Goal: Information Seeking & Learning: Learn about a topic

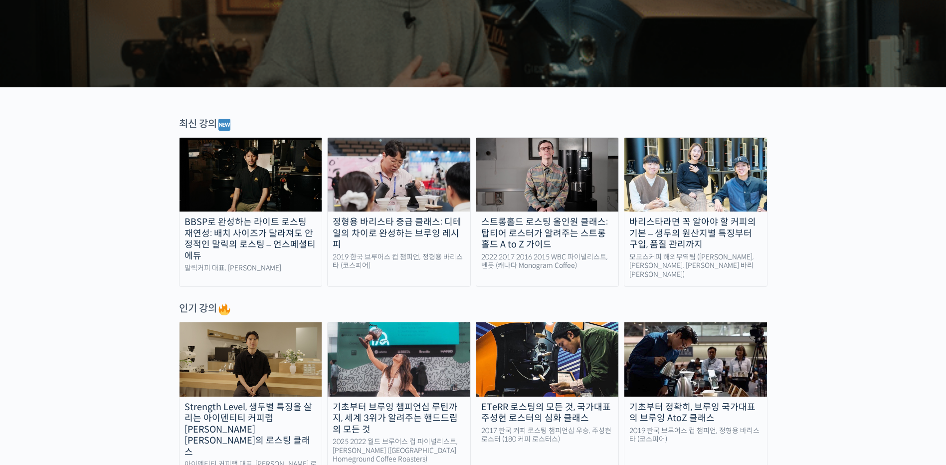
scroll to position [549, 0]
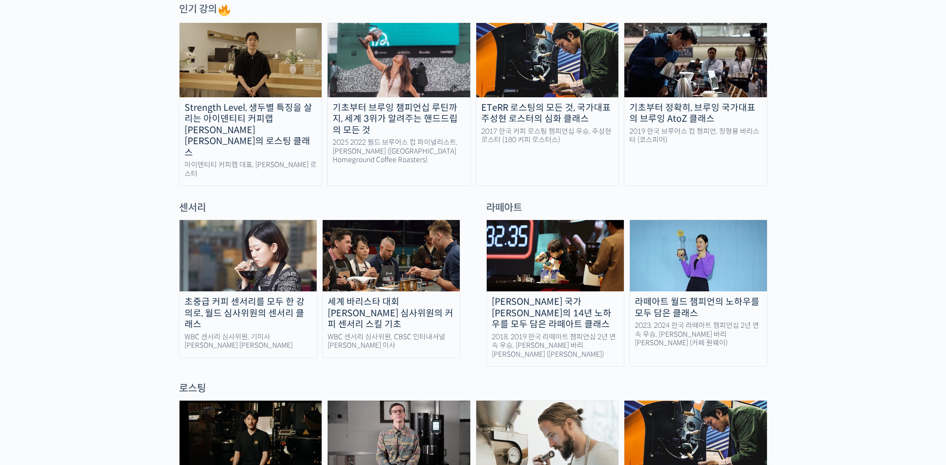
click at [282, 223] on img at bounding box center [248, 255] width 137 height 71
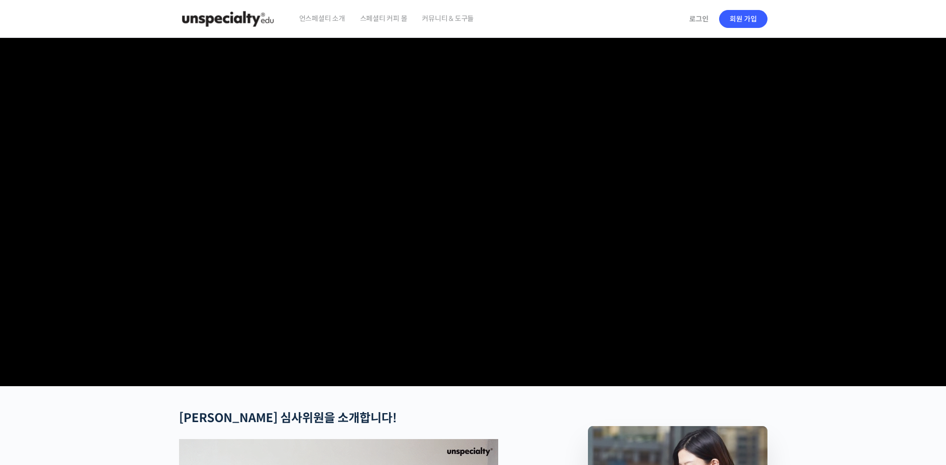
click at [470, 219] on video at bounding box center [473, 210] width 588 height 344
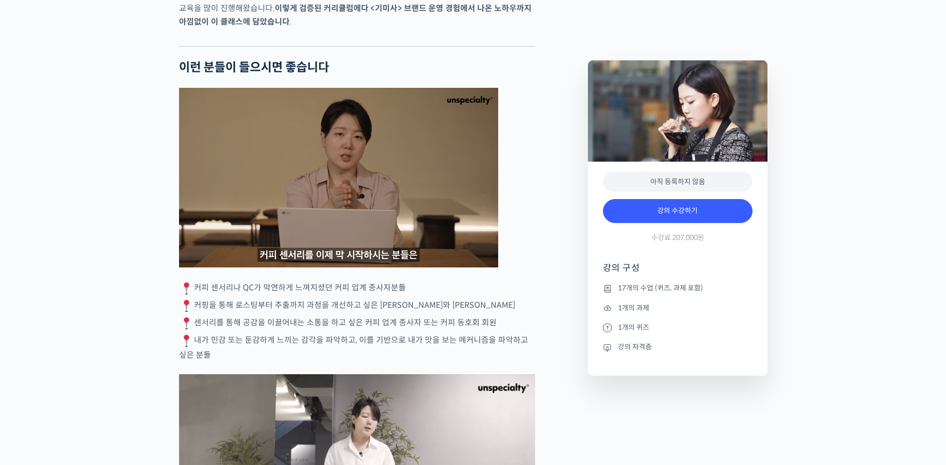
scroll to position [1895, 0]
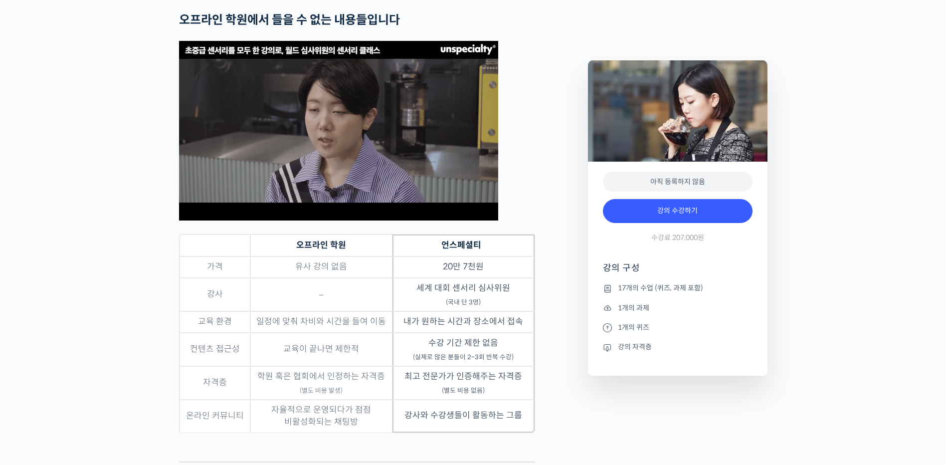
drag, startPoint x: 106, startPoint y: 117, endPoint x: 106, endPoint y: 278, distance: 161.1
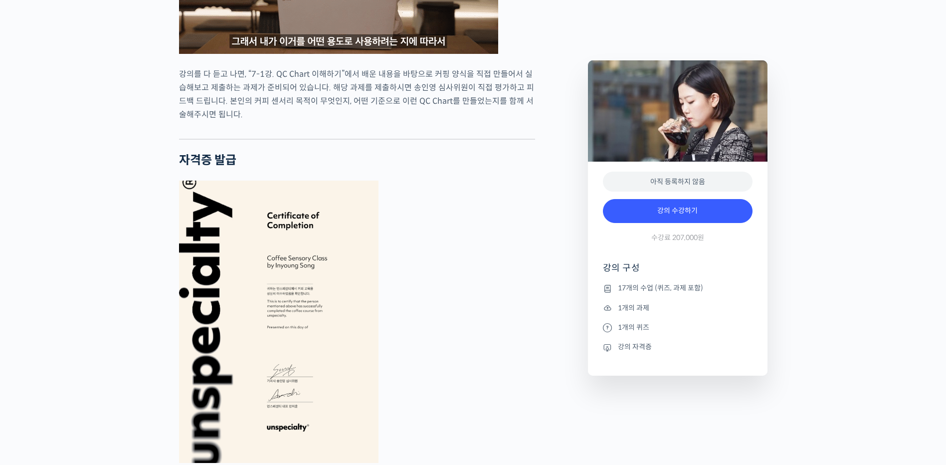
scroll to position [4657, 0]
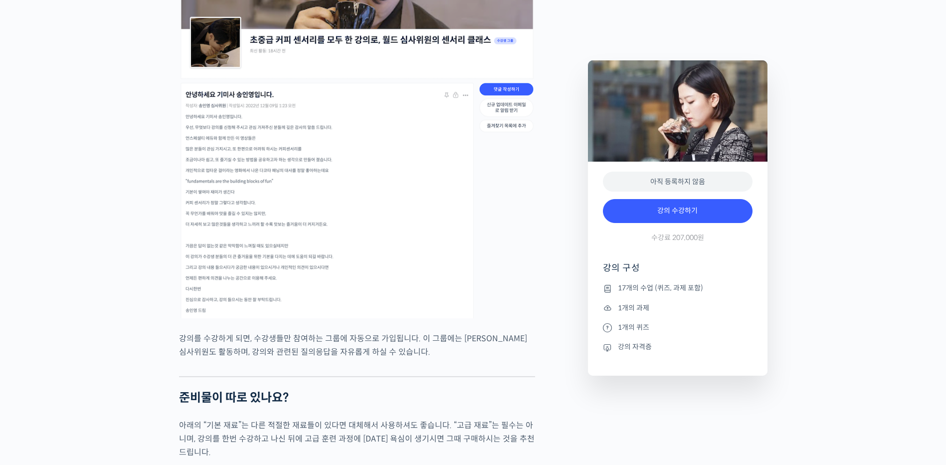
drag, startPoint x: 108, startPoint y: 171, endPoint x: 106, endPoint y: 286, distance: 115.2
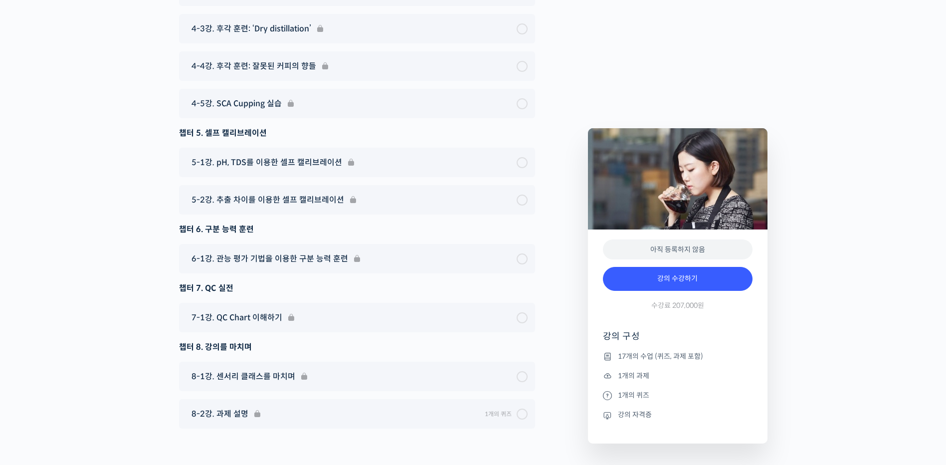
scroll to position [6951, 0]
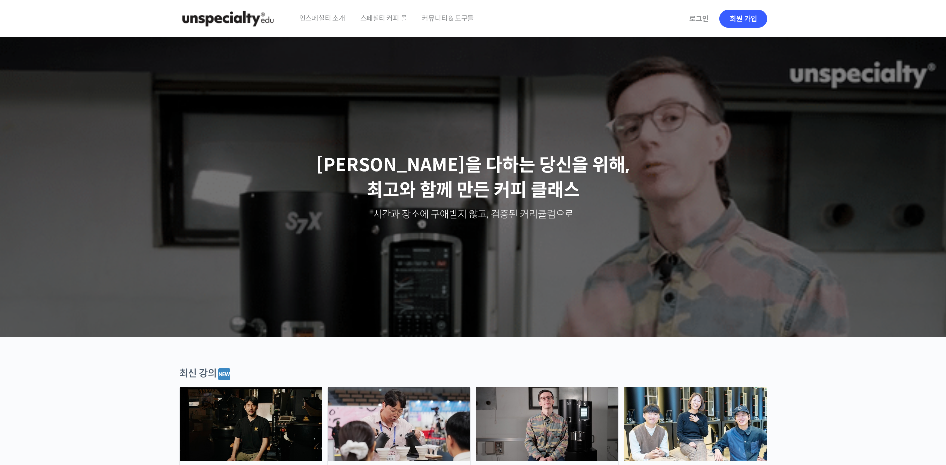
click at [378, 11] on span "스페셜티 커피 몰" at bounding box center [383, 19] width 47 height 38
